Goal: Information Seeking & Learning: Learn about a topic

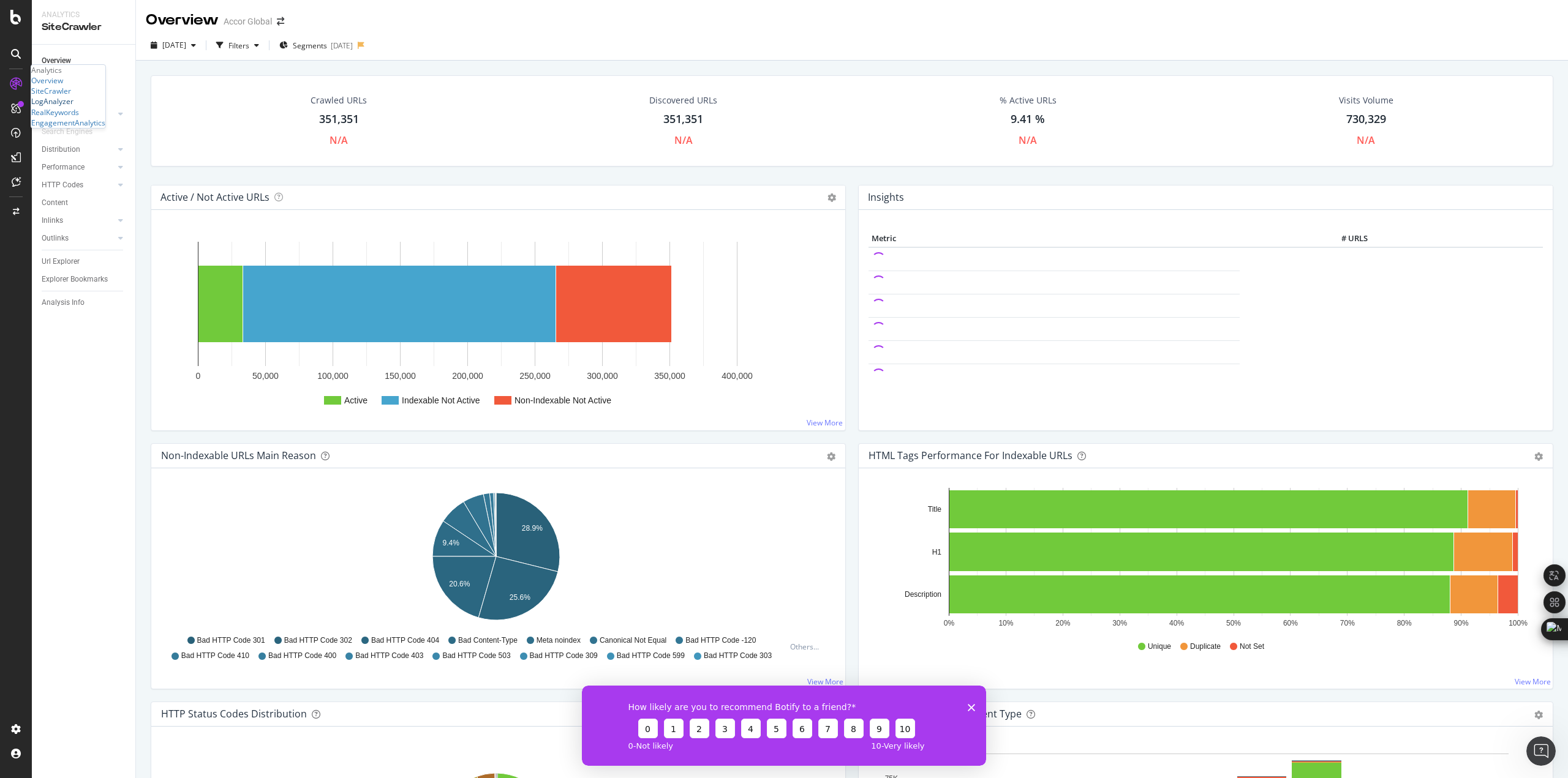
click at [73, 106] on div "LogAnalyzer" at bounding box center [52, 101] width 42 height 11
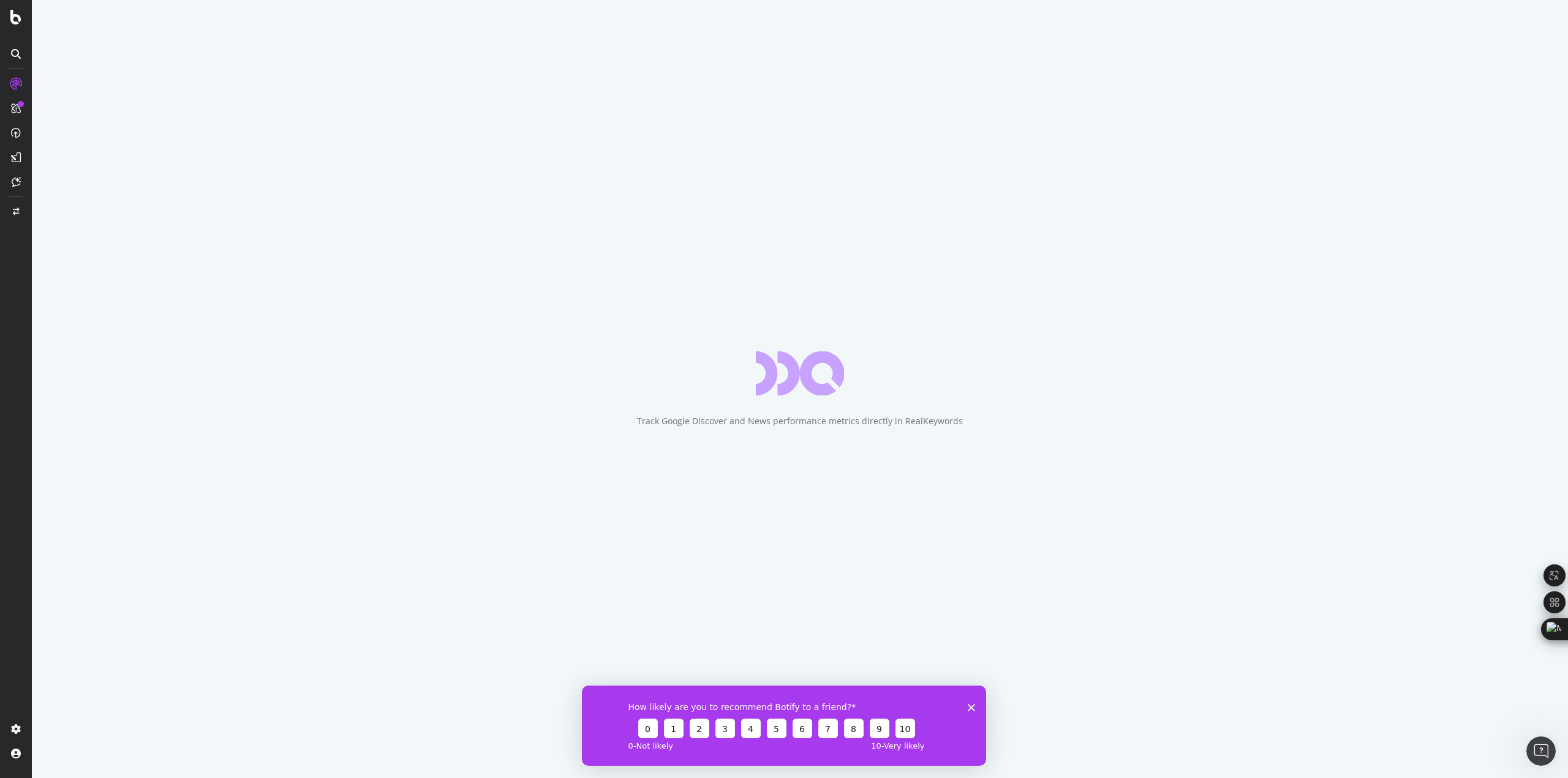
click at [971, 703] on icon "Fermer l'enquête" at bounding box center [971, 707] width 7 height 7
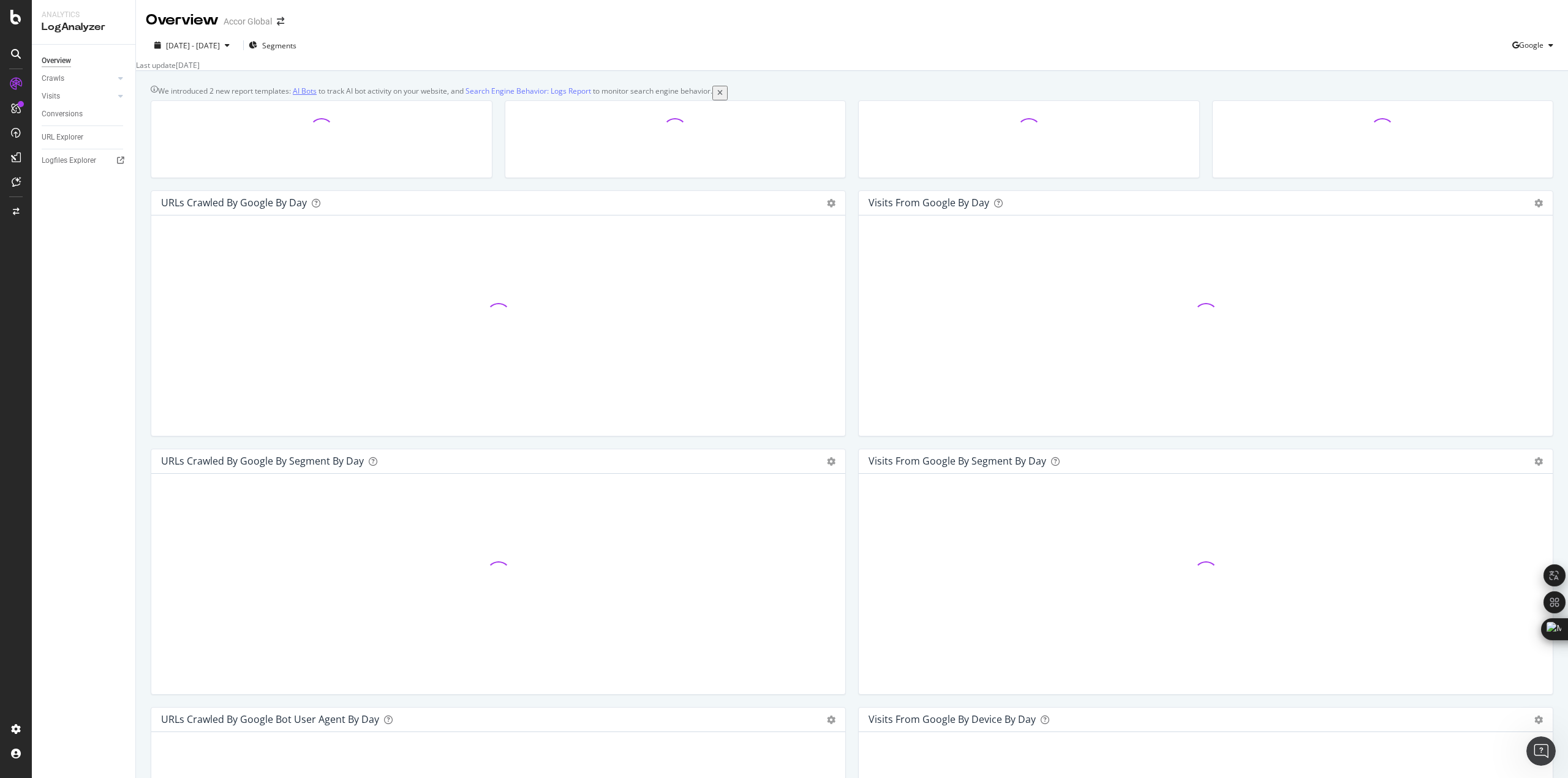
click at [311, 96] on link "AI Bots" at bounding box center [304, 91] width 24 height 11
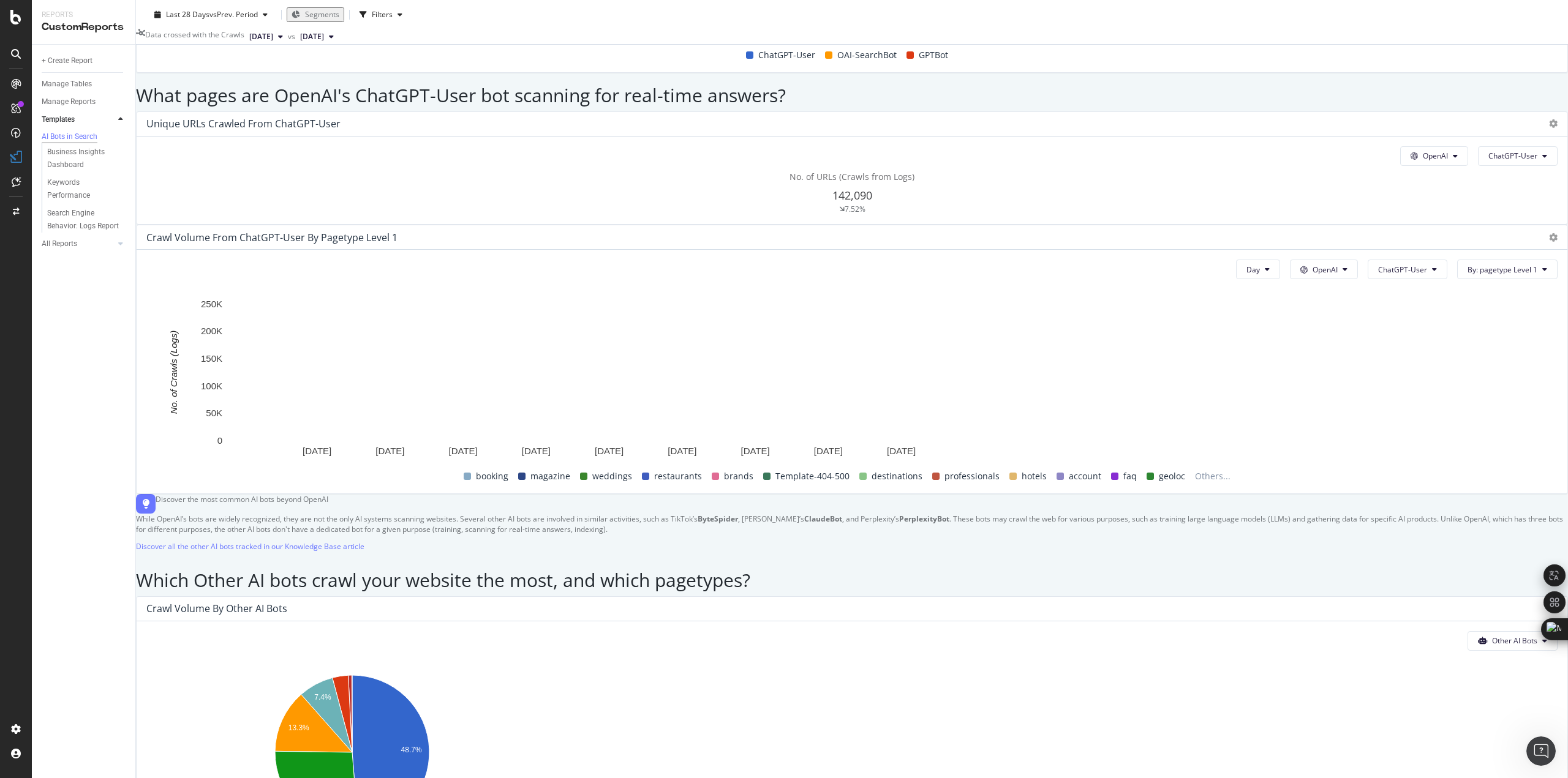
scroll to position [1530, 0]
